Goal: Transaction & Acquisition: Book appointment/travel/reservation

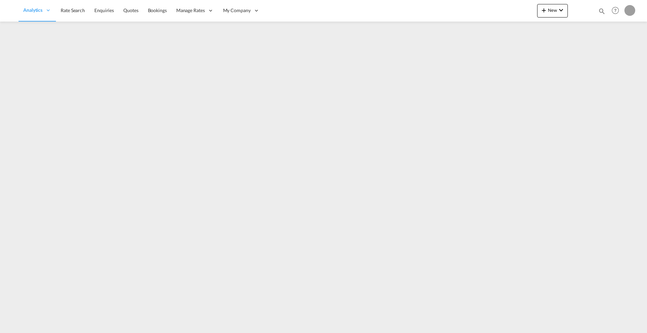
click at [599, 9] on md-icon "icon-magnify" at bounding box center [601, 10] width 7 height 7
click at [496, 11] on select "Bookings Quotes Enquiries" at bounding box center [495, 11] width 32 height 12
select select "Quotes"
click at [479, 5] on select "Bookings Quotes Enquiries" at bounding box center [495, 11] width 32 height 12
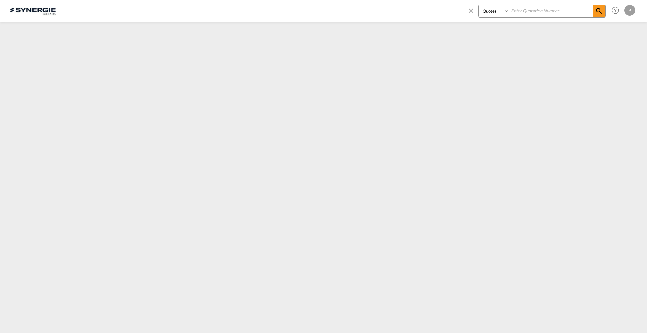
click at [526, 13] on input at bounding box center [551, 11] width 84 height 12
paste input "SYC000014031"
type input "SYC000014031"
click at [602, 12] on md-icon "icon-magnify" at bounding box center [599, 11] width 8 height 8
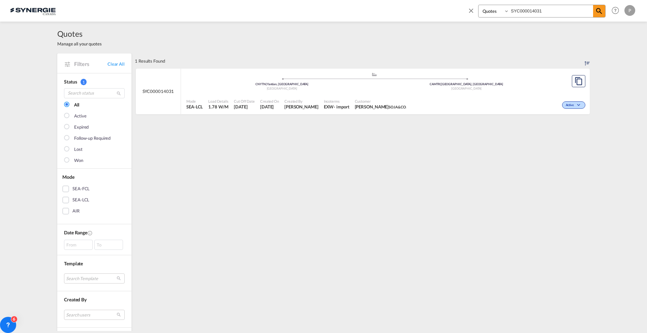
click at [393, 93] on div ".a{fill:#aaa8ad;} .a{fill:#aaa8ad;} CNYTN | Yantian, GD China CAMTR | [GEOGRAPH…" at bounding box center [374, 83] width 376 height 22
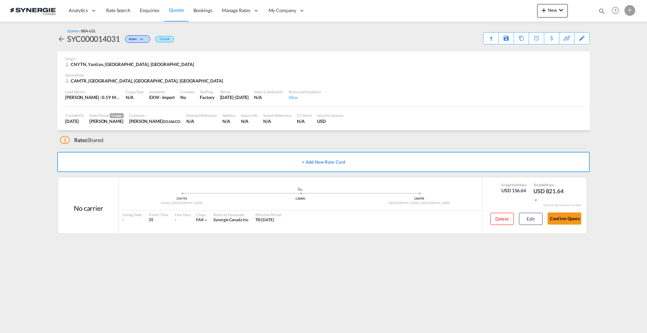
click at [599, 10] on md-icon "icon-magnify" at bounding box center [601, 10] width 7 height 7
click at [498, 10] on select "Bookings Quotes Enquiries" at bounding box center [495, 11] width 32 height 12
select select "Quotes"
click at [479, 5] on select "Bookings Quotes Enquiries" at bounding box center [495, 11] width 32 height 12
click at [539, 7] on input at bounding box center [551, 11] width 84 height 12
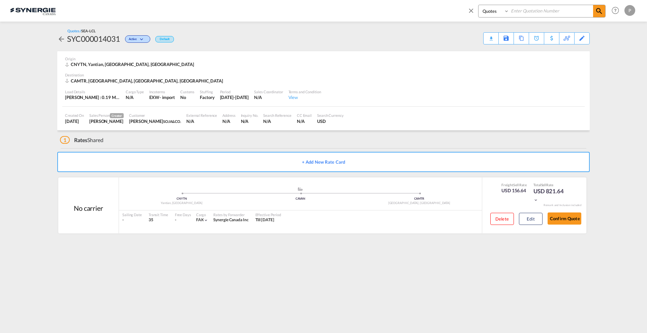
paste input "SYC000014017"
type input "SYC000014017"
click at [602, 10] on md-icon "icon-magnify" at bounding box center [599, 11] width 8 height 8
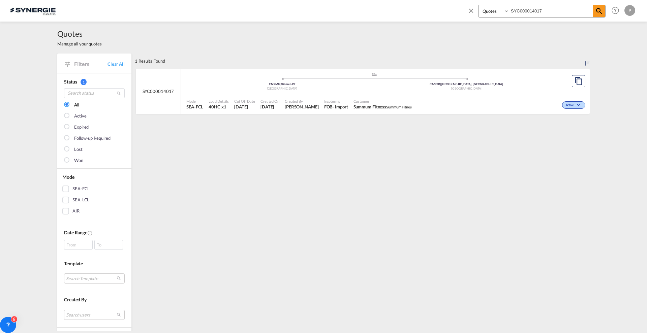
click at [381, 108] on span "Summum Fitness Summum Fitnes" at bounding box center [383, 107] width 58 height 6
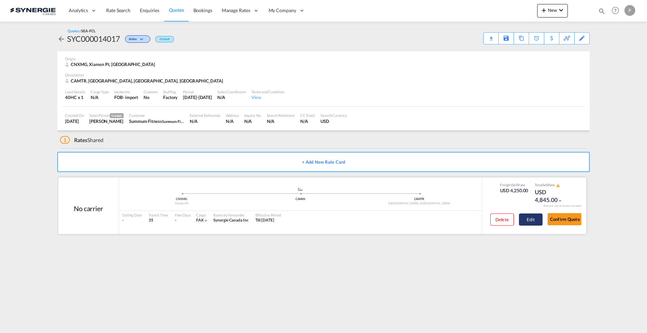
click at [527, 218] on button "Edit" at bounding box center [531, 220] width 24 height 12
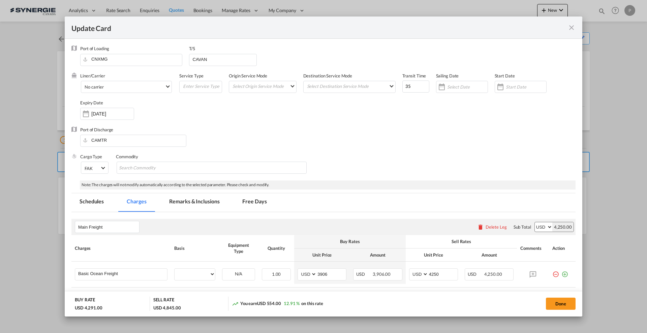
select select "per container"
select select "per B/L"
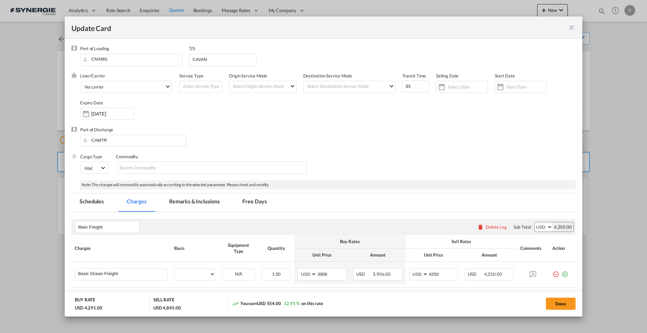
select select "per B/L"
select select "per shipment"
click at [330, 272] on input "3906" at bounding box center [331, 274] width 29 height 10
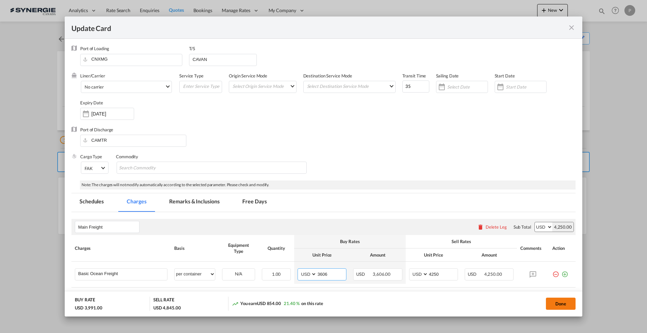
type input "3606"
click at [561, 306] on button "Done" at bounding box center [561, 304] width 30 height 12
type input "10 Sep 2025"
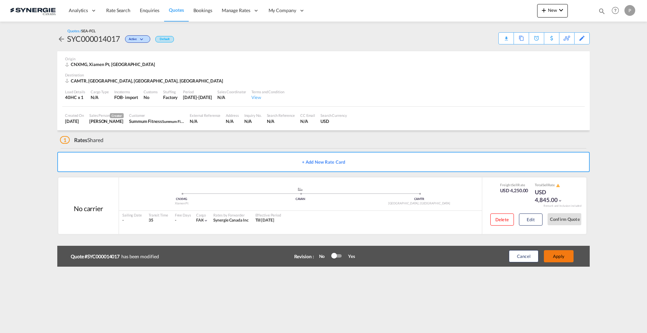
click at [557, 256] on button "Apply" at bounding box center [559, 257] width 30 height 12
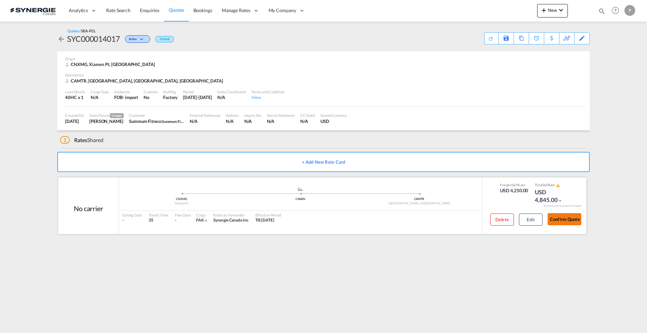
click at [562, 220] on button "Confirm Quote" at bounding box center [565, 219] width 34 height 12
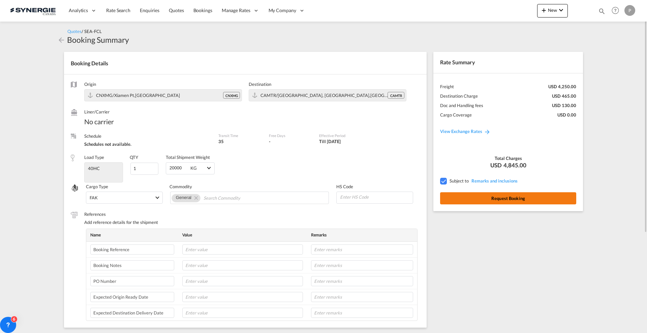
click at [540, 196] on button "Request Booking" at bounding box center [508, 199] width 136 height 12
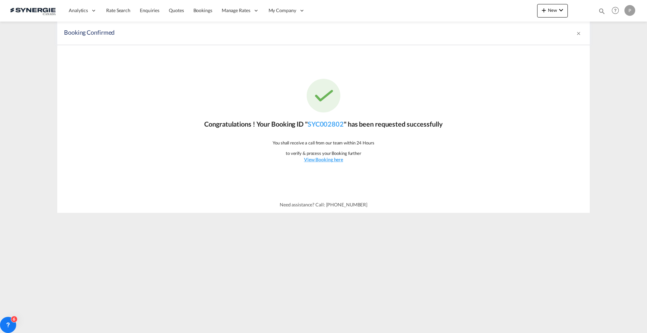
click at [604, 12] on md-icon "icon-magnify" at bounding box center [601, 10] width 7 height 7
click at [499, 10] on select "Bookings Quotes Enquiries" at bounding box center [495, 11] width 32 height 12
select select "Quotes"
click at [479, 5] on select "Bookings Quotes Enquiries" at bounding box center [495, 11] width 32 height 12
click at [523, 14] on input at bounding box center [551, 11] width 84 height 12
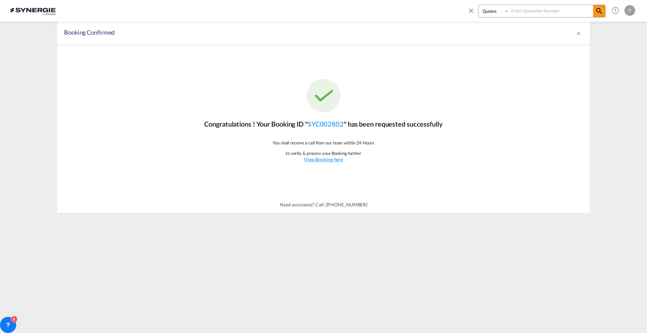
paste input "SYC000014043"
type input "SYC000014043"
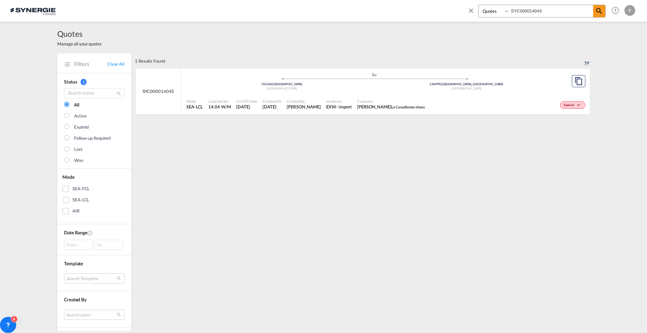
click at [536, 98] on div "Expired" at bounding box center [507, 104] width 159 height 17
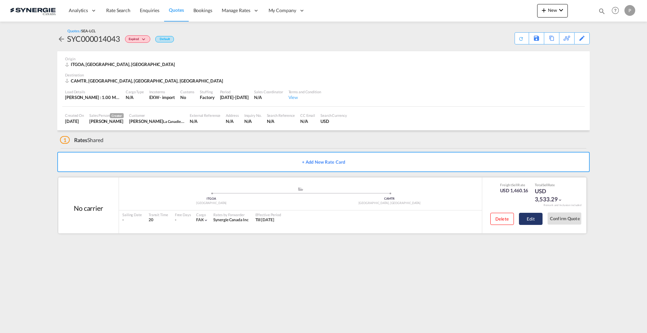
click at [531, 223] on button "Edit" at bounding box center [531, 219] width 24 height 12
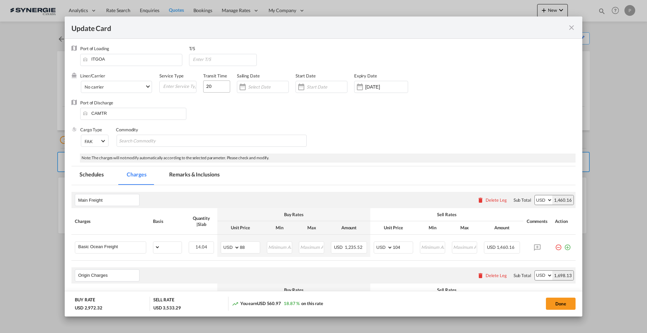
select select "per_w/m"
select select "per_bl"
select select "per_quintal"
select select "per_cbm"
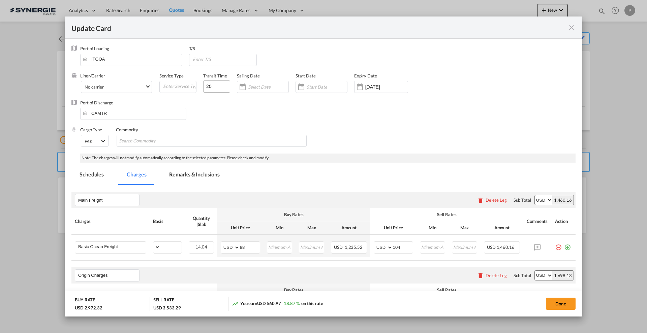
select select "flat"
select select "per_hbl"
select select "flat"
select select "per_bl"
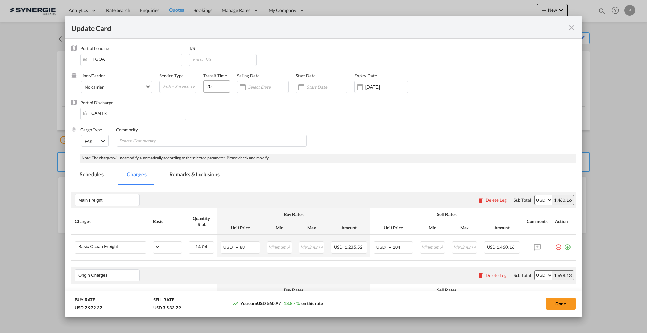
select select "per_bl"
select select "per_shipment"
click at [574, 27] on md-icon "icon-close fg-AAA8AD m-0 pointer" at bounding box center [572, 28] width 8 height 8
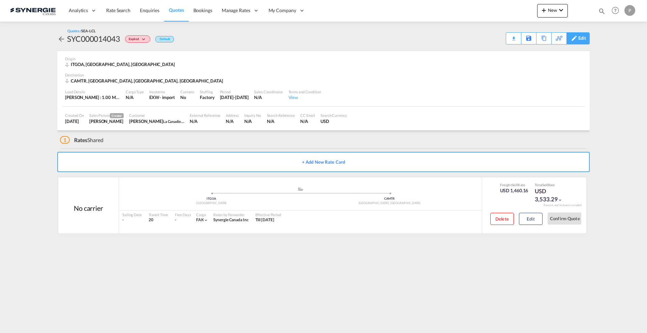
click at [585, 38] on div "Edit" at bounding box center [583, 38] width 8 height 11
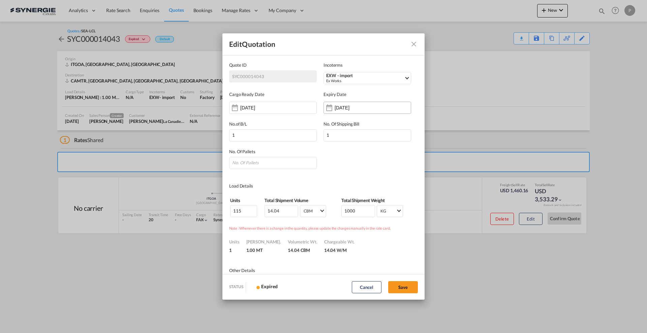
click at [347, 111] on div "26 Jul 2025" at bounding box center [356, 108] width 42 height 7
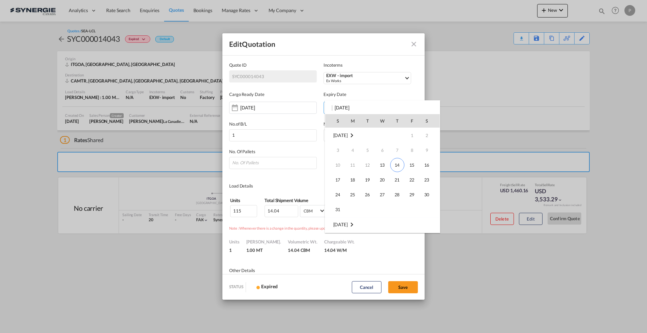
click at [378, 180] on span "20" at bounding box center [382, 179] width 13 height 13
type input "20 Aug 2025"
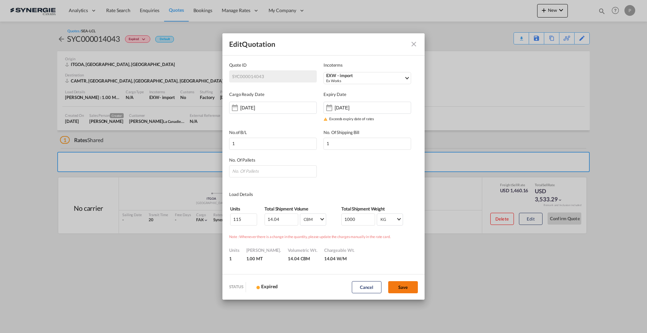
click at [395, 286] on button "Save" at bounding box center [403, 288] width 30 height 12
click at [256, 170] on input "Quote ID IncotermsSelect ..." at bounding box center [273, 172] width 88 height 12
type input "10"
click at [392, 287] on button "Save" at bounding box center [403, 288] width 30 height 12
type input "12 Aug 2025"
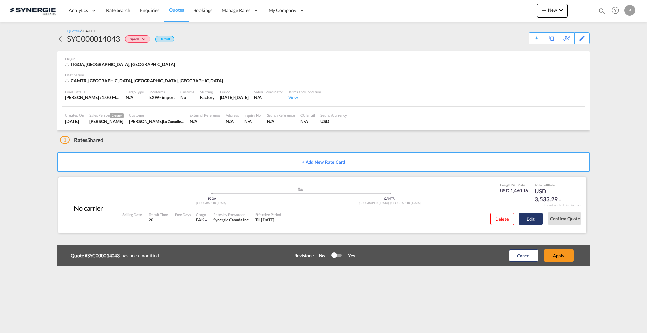
click at [536, 216] on button "Edit" at bounding box center [531, 219] width 24 height 12
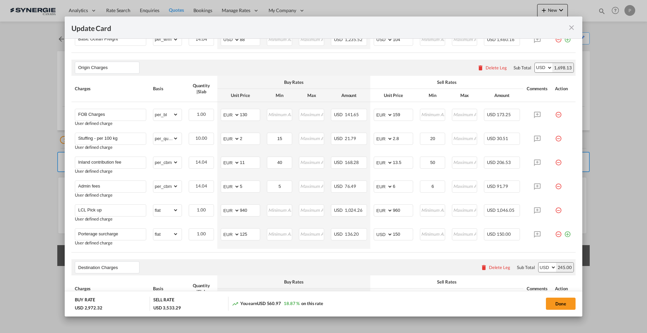
scroll to position [253, 0]
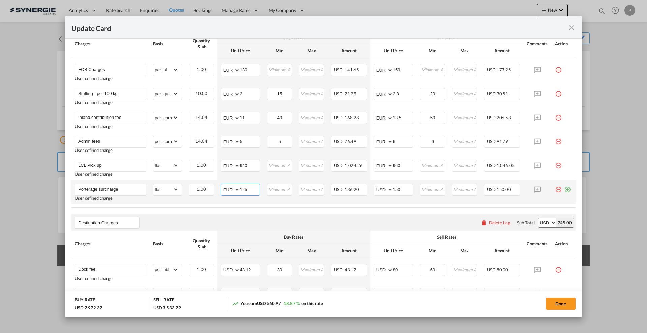
click at [253, 187] on input "125" at bounding box center [250, 189] width 20 height 10
click at [250, 169] on input "940" at bounding box center [250, 165] width 20 height 10
type input "805"
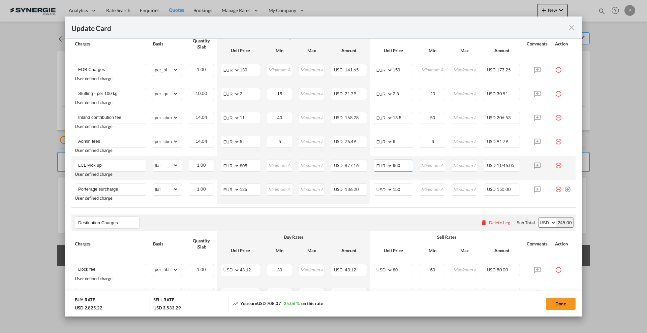
click at [400, 166] on input "960" at bounding box center [403, 165] width 20 height 10
type input "9"
type input "815"
click at [413, 209] on air-lcl-rate-modification "Main Freight Please enter leg name Leg Name Already Exists Delete Leg Sub Total…" at bounding box center [323, 249] width 504 height 632
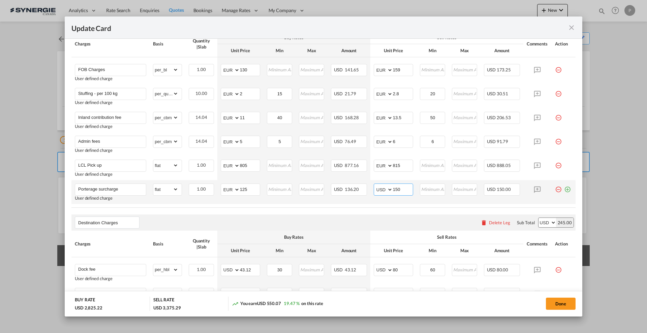
click at [382, 190] on select "AED AFN ALL AMD ANG AOA ARS AUD AWG AZN BAM BBD BDT BGN BHD BIF BMD BND BOB BRL…" at bounding box center [384, 189] width 18 height 9
select select "string:EUR"
click at [375, 185] on select "AED AFN ALL AMD ANG AOA ARS AUD AWG AZN BAM BBD BDT BGN BHD BIF BMD BND BOB BRL…" at bounding box center [384, 189] width 18 height 9
click at [434, 200] on td "Please Enter Invalid Input" at bounding box center [433, 192] width 32 height 24
click at [565, 306] on button "Done" at bounding box center [561, 304] width 30 height 12
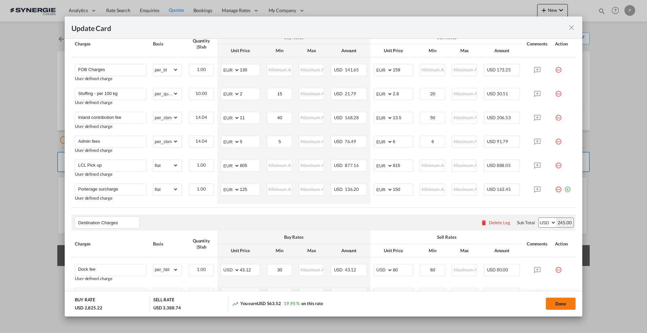
type input "15 Aug 2025"
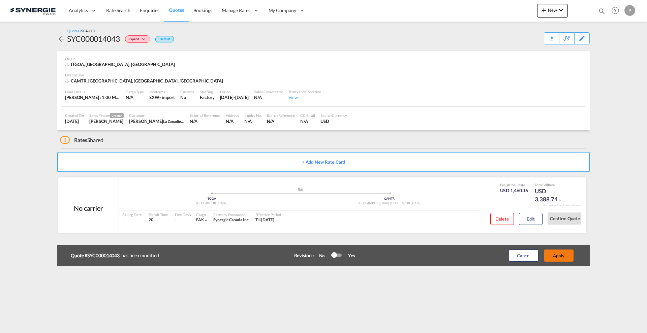
click at [562, 258] on button "Apply" at bounding box center [559, 256] width 30 height 12
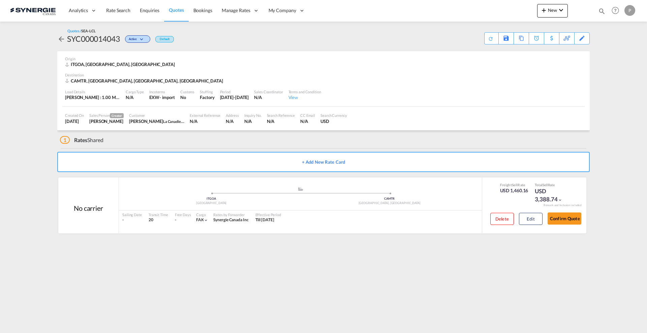
click at [112, 35] on div "SYC000014043" at bounding box center [93, 38] width 53 height 11
click at [113, 38] on div "SYC000014043" at bounding box center [93, 38] width 53 height 11
click at [489, 38] on div "Download Quote" at bounding box center [478, 38] width 34 height 11
click at [571, 217] on button "Confirm Quote" at bounding box center [565, 219] width 34 height 12
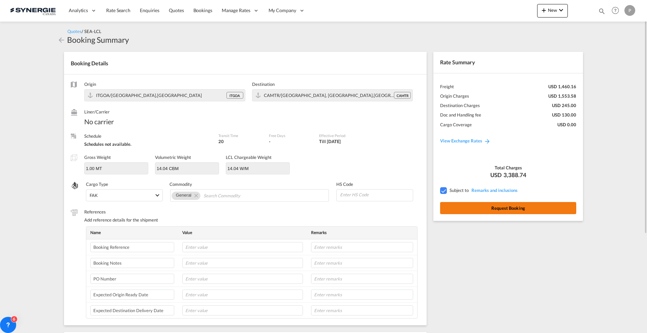
click at [531, 206] on button "Request Booking" at bounding box center [508, 208] width 136 height 12
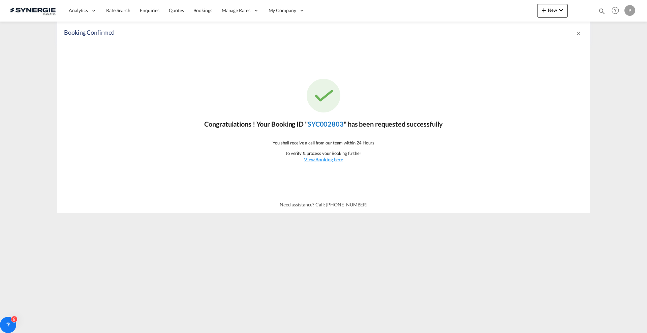
click at [323, 126] on link "SYC002803" at bounding box center [326, 124] width 36 height 8
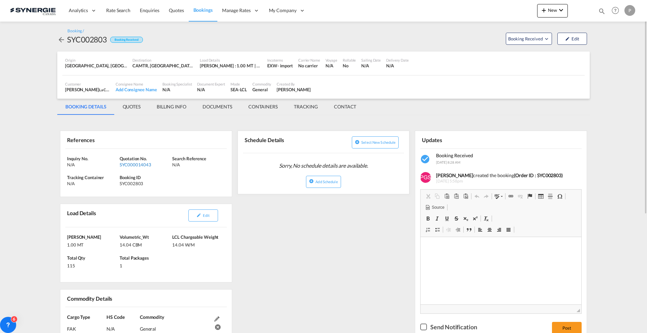
click at [127, 164] on div "SYC000014043" at bounding box center [145, 165] width 51 height 6
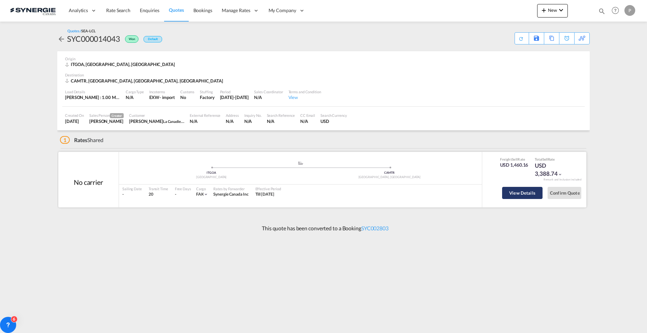
click at [530, 192] on button "View Details" at bounding box center [522, 193] width 40 height 12
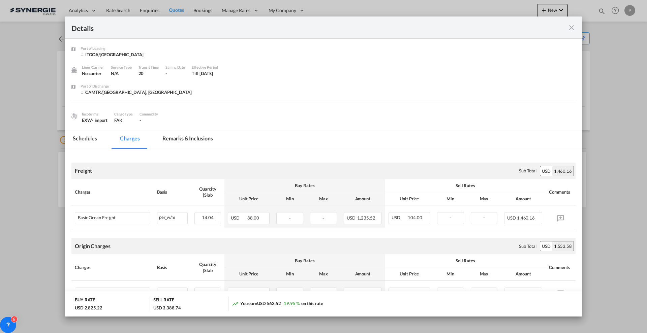
click at [573, 27] on md-icon "icon-close fg-AAA8AD m-0 cursor" at bounding box center [572, 28] width 8 height 8
